Goal: Transaction & Acquisition: Purchase product/service

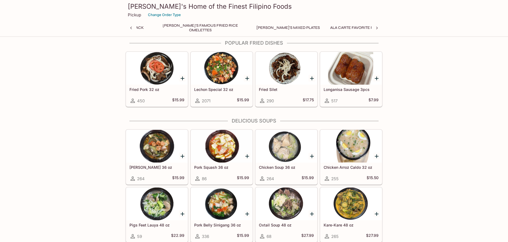
scroll to position [0, 128]
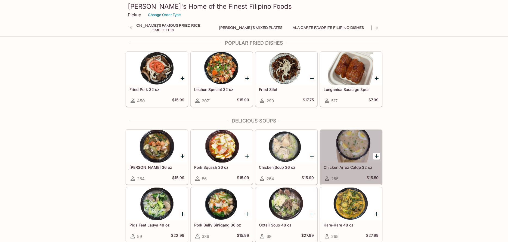
click at [355, 144] on div at bounding box center [350, 146] width 61 height 33
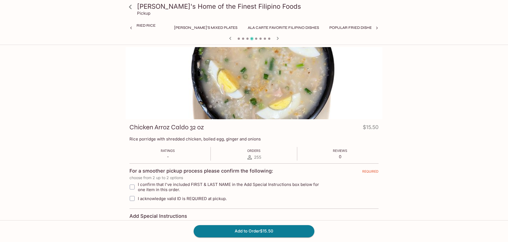
drag, startPoint x: 141, startPoint y: 13, endPoint x: 136, endPoint y: 9, distance: 5.8
click at [141, 13] on p "Pickup" at bounding box center [143, 13] width 13 height 5
click at [132, 7] on icon at bounding box center [131, 7] width 10 height 10
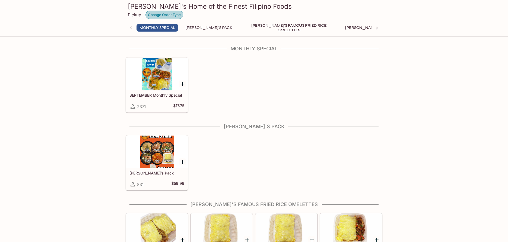
click at [172, 15] on button "Change Order Type" at bounding box center [164, 15] width 38 height 8
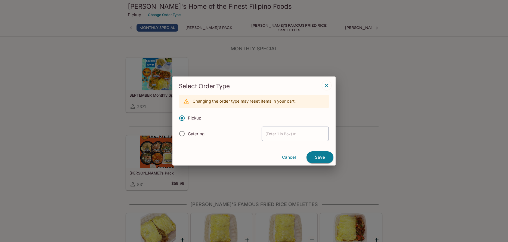
click at [328, 86] on icon "button" at bounding box center [326, 85] width 7 height 7
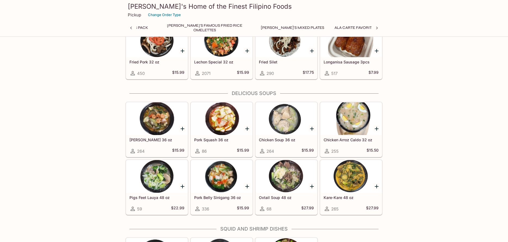
scroll to position [614, 0]
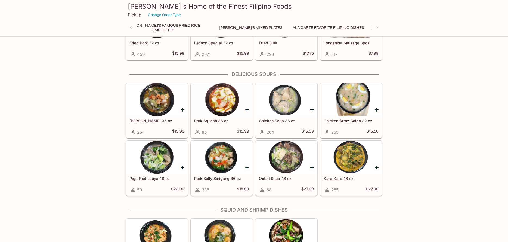
click at [376, 110] on icon "Add Chicken Arroz Caldo 32 oz" at bounding box center [377, 110] width 4 height 4
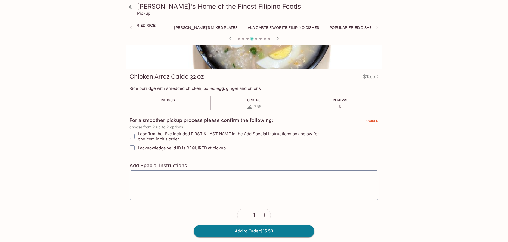
scroll to position [51, 0]
drag, startPoint x: 132, startPoint y: 135, endPoint x: 133, endPoint y: 141, distance: 6.7
click at [132, 135] on input "I confirm that I've included FIRST & LAST NAME in the Add Special Instructions …" at bounding box center [132, 135] width 11 height 11
click at [134, 134] on input "I confirm that I've included FIRST & LAST NAME in the Add Special Instructions …" at bounding box center [132, 135] width 11 height 11
checkbox input "true"
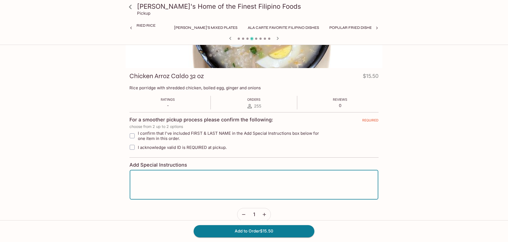
click at [205, 183] on textarea at bounding box center [253, 184] width 241 height 21
type textarea "[PERSON_NAME]"
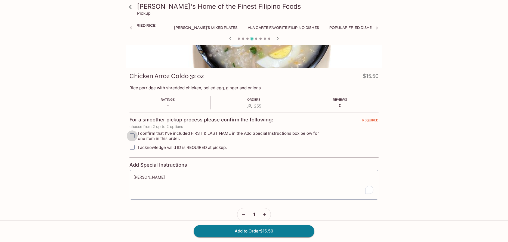
click at [133, 135] on input "I confirm that I've included FIRST & LAST NAME in the Add Special Instructions …" at bounding box center [132, 135] width 11 height 11
checkbox input "false"
click at [133, 146] on input "I acknowledge valid ID is REQUIRED at pickup." at bounding box center [132, 147] width 11 height 11
checkbox input "true"
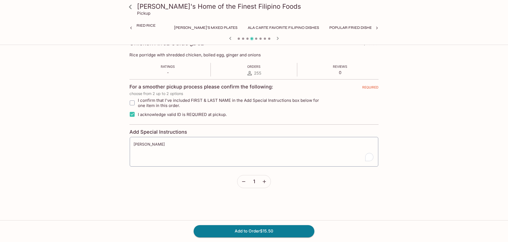
scroll to position [88, 0]
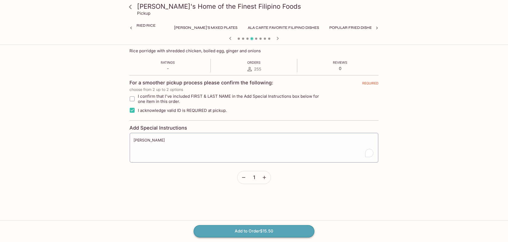
click at [262, 229] on button "Add to Order $15.50" at bounding box center [254, 231] width 121 height 12
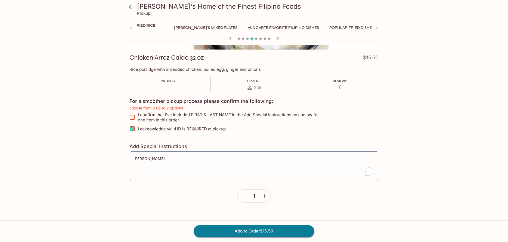
scroll to position [68, 0]
click at [133, 118] on input "I confirm that I've included FIRST & LAST NAME in the Add Special Instructions …" at bounding box center [132, 118] width 11 height 11
checkbox input "true"
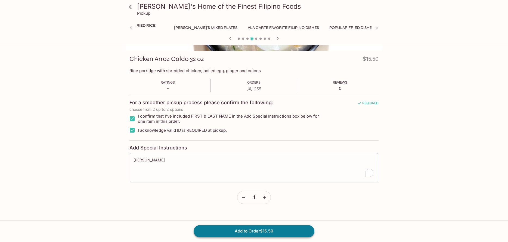
click at [275, 229] on button "Add to Order $15.50" at bounding box center [254, 231] width 121 height 12
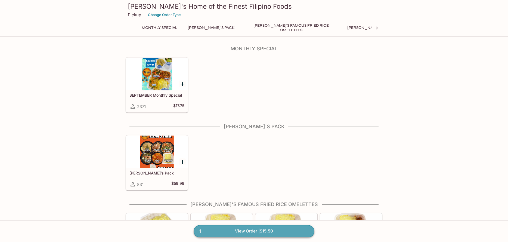
click at [272, 232] on link "1 View Order | $15.50" at bounding box center [254, 231] width 121 height 12
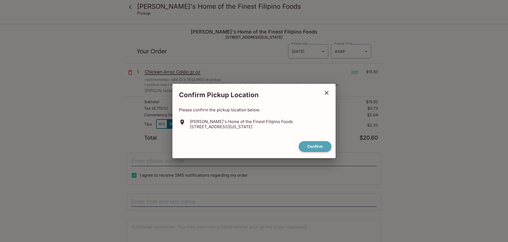
click at [307, 144] on button "Confirm" at bounding box center [315, 146] width 32 height 11
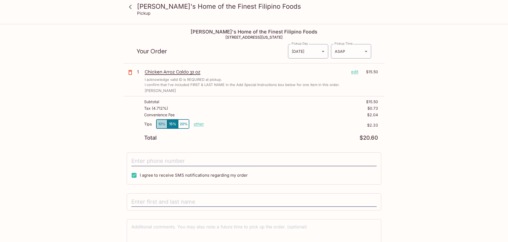
click at [161, 125] on button "10%" at bounding box center [161, 123] width 11 height 9
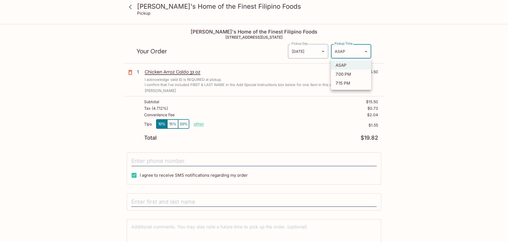
click at [357, 54] on body "[PERSON_NAME]'s Home of the Finest Filipino Foods Pickup [PERSON_NAME]'s Home o…" at bounding box center [254, 145] width 508 height 242
click at [359, 74] on li "7:00 PM" at bounding box center [351, 74] width 40 height 9
type input "[DATE]T05:00:52.000000Z"
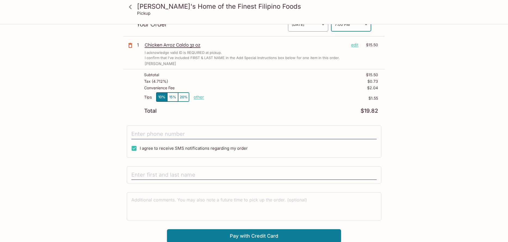
scroll to position [28, 0]
click at [256, 175] on input "text" at bounding box center [253, 174] width 245 height 10
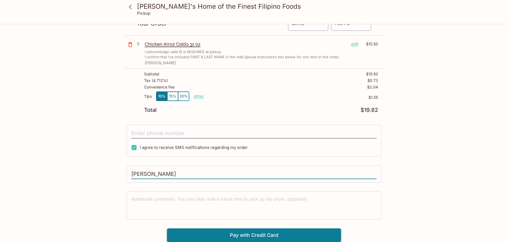
type input "[PERSON_NAME]"
click at [265, 238] on button "Pay with Credit Card" at bounding box center [254, 235] width 174 height 14
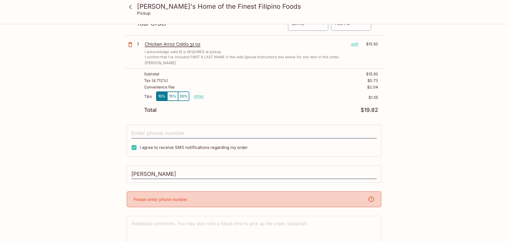
scroll to position [52, 0]
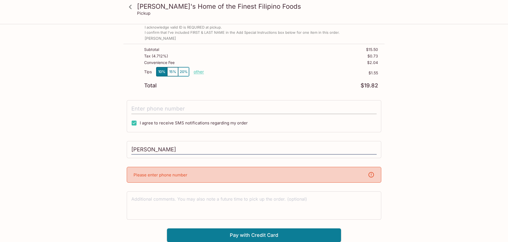
click at [283, 111] on input "tel" at bounding box center [253, 109] width 245 height 10
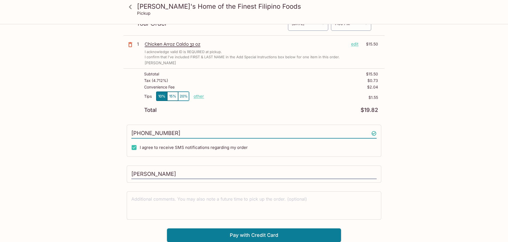
scroll to position [28, 0]
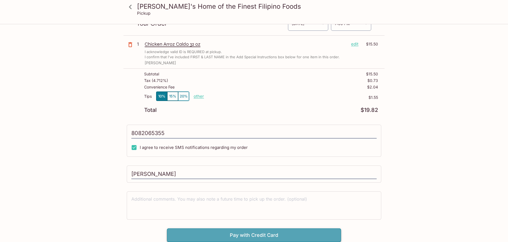
click at [284, 233] on button "Pay with Credit Card" at bounding box center [254, 235] width 174 height 14
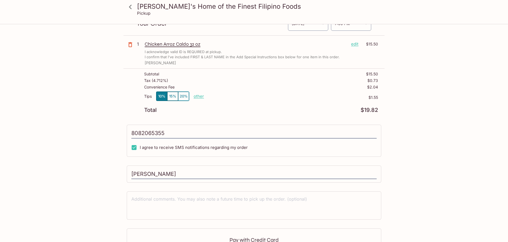
type input "[PHONE_NUMBER]"
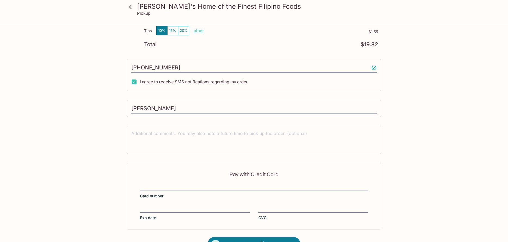
scroll to position [109, 0]
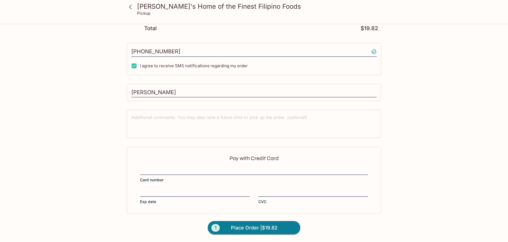
click at [228, 167] on div "Pay with Credit Card Card number Exp date CVC" at bounding box center [254, 180] width 254 height 66
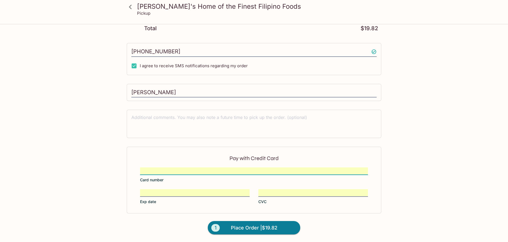
click at [250, 228] on span "Place Order | $19.82" at bounding box center [254, 227] width 46 height 9
